Goal: Transaction & Acquisition: Subscribe to service/newsletter

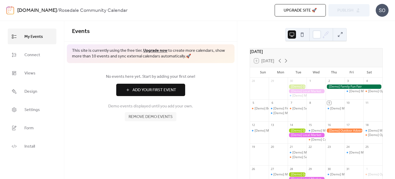
click at [152, 116] on span "Remove demo events" at bounding box center [150, 117] width 44 height 6
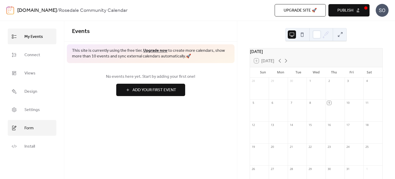
click at [22, 127] on link "Form" at bounding box center [32, 128] width 49 height 16
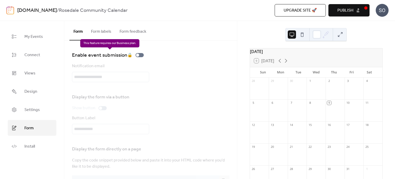
click at [142, 55] on div "Enable event submission 🔒" at bounding box center [109, 55] width 74 height 8
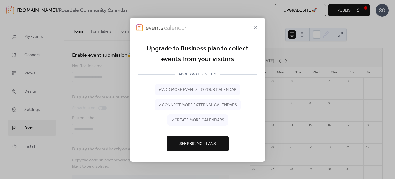
click at [198, 139] on button "See Pricing Plans" at bounding box center [197, 143] width 62 height 15
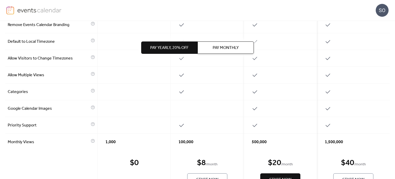
scroll to position [276, 0]
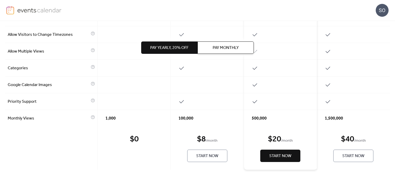
click at [202, 157] on span "Start Now" at bounding box center [207, 156] width 22 height 6
